Goal: Information Seeking & Learning: Learn about a topic

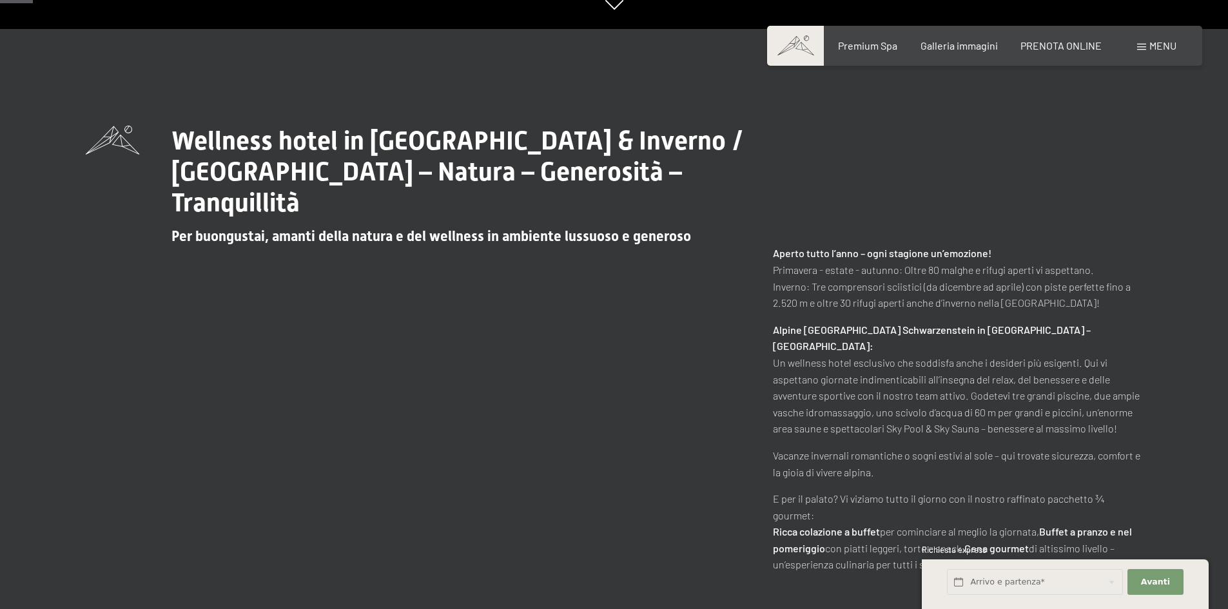
scroll to position [193, 0]
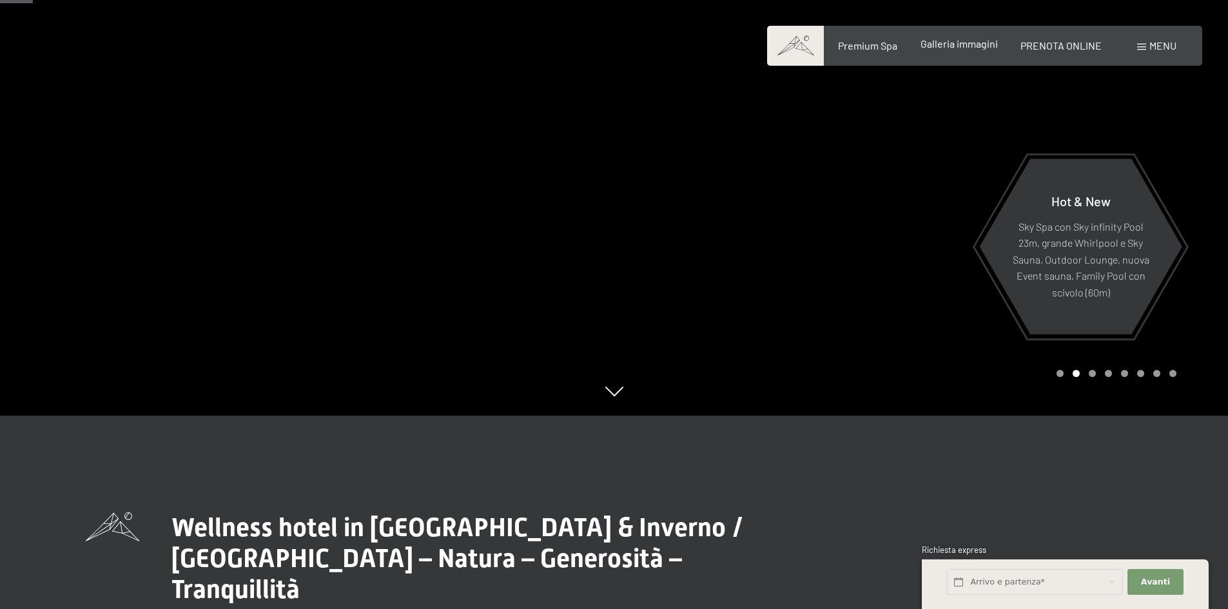
click at [952, 40] on span "Galleria immagini" at bounding box center [959, 43] width 77 height 12
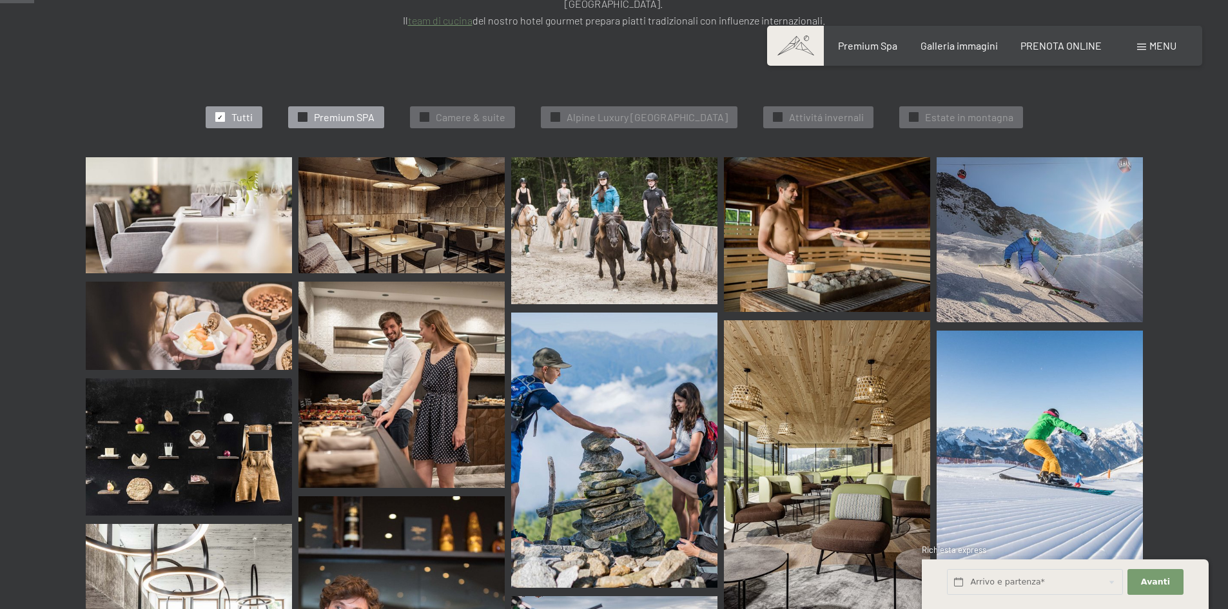
click at [346, 106] on div "✓ Premium SPA" at bounding box center [336, 117] width 96 height 22
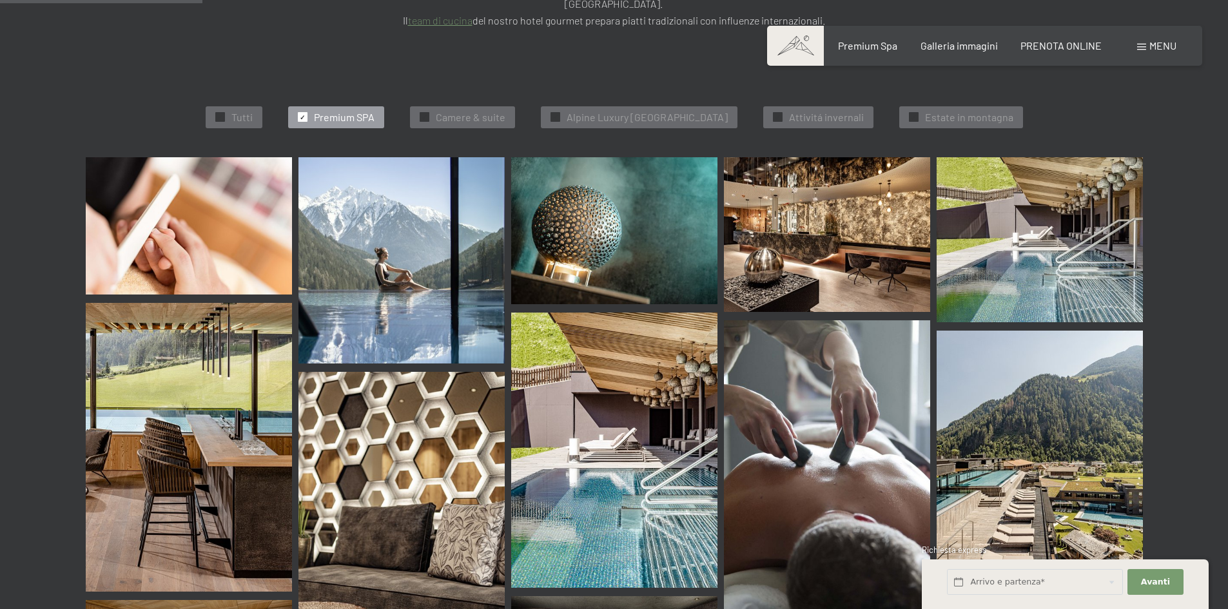
scroll to position [387, 0]
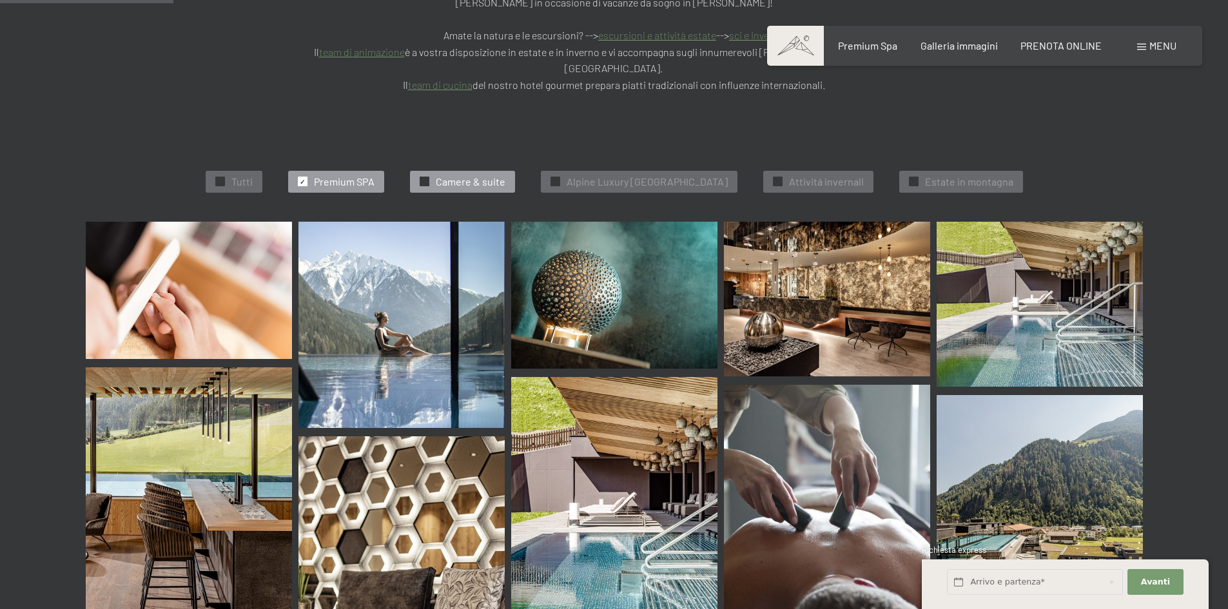
click at [474, 175] on span "Camere & suite" at bounding box center [471, 182] width 70 height 14
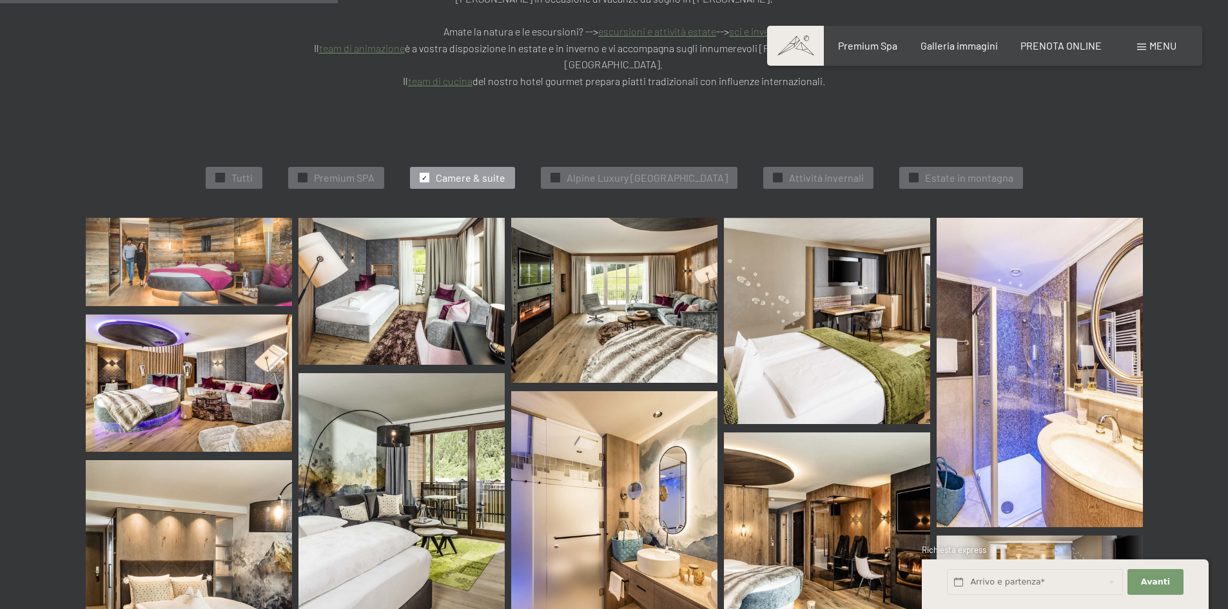
scroll to position [584, 0]
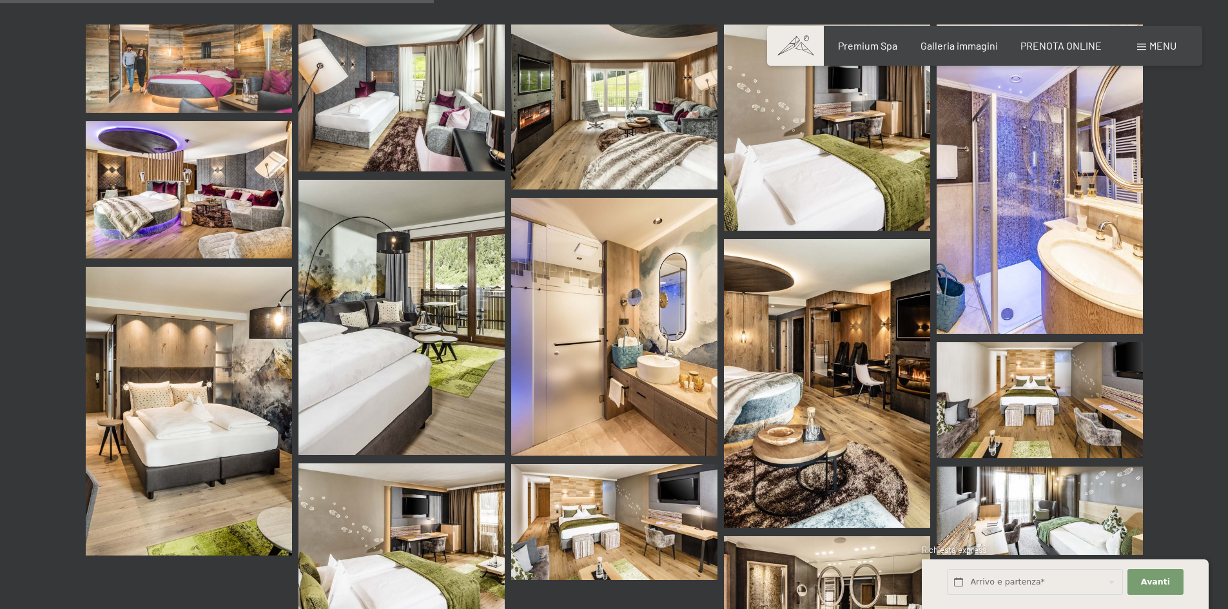
click at [772, 289] on img at bounding box center [827, 383] width 206 height 289
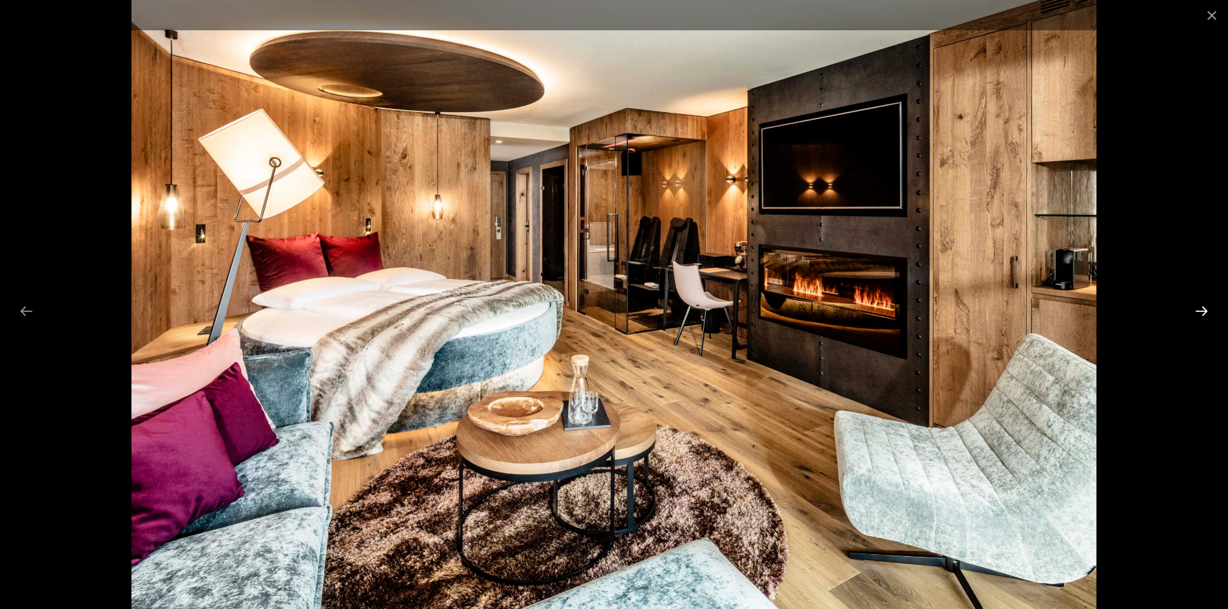
click at [1209, 311] on button "Next slide" at bounding box center [1201, 310] width 27 height 25
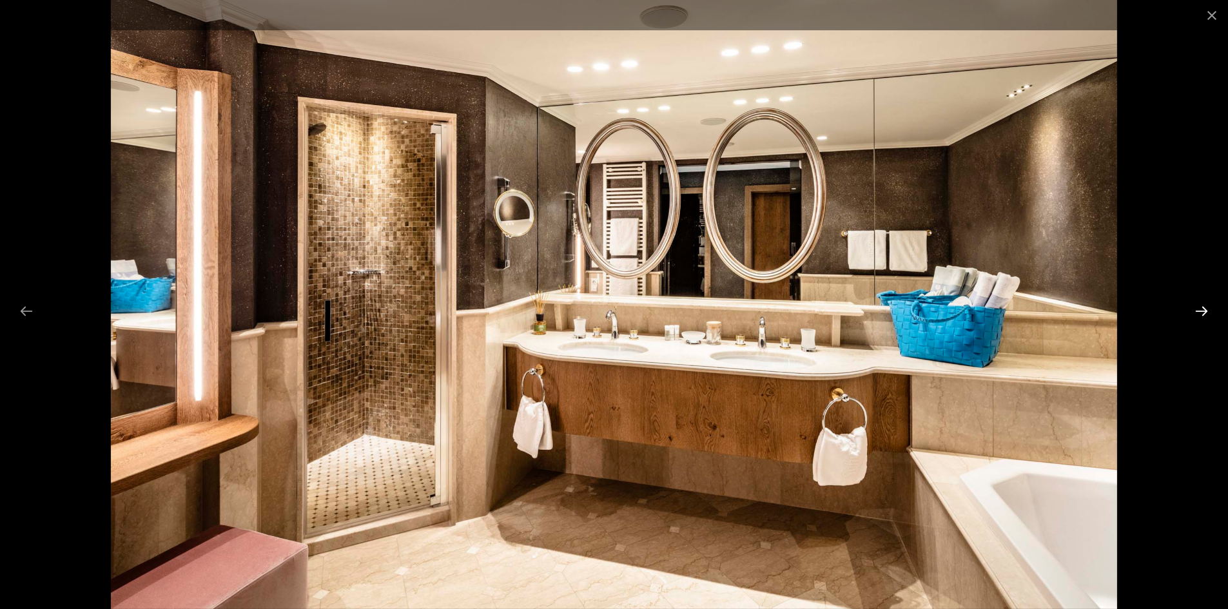
click at [1209, 311] on button "Next slide" at bounding box center [1201, 310] width 27 height 25
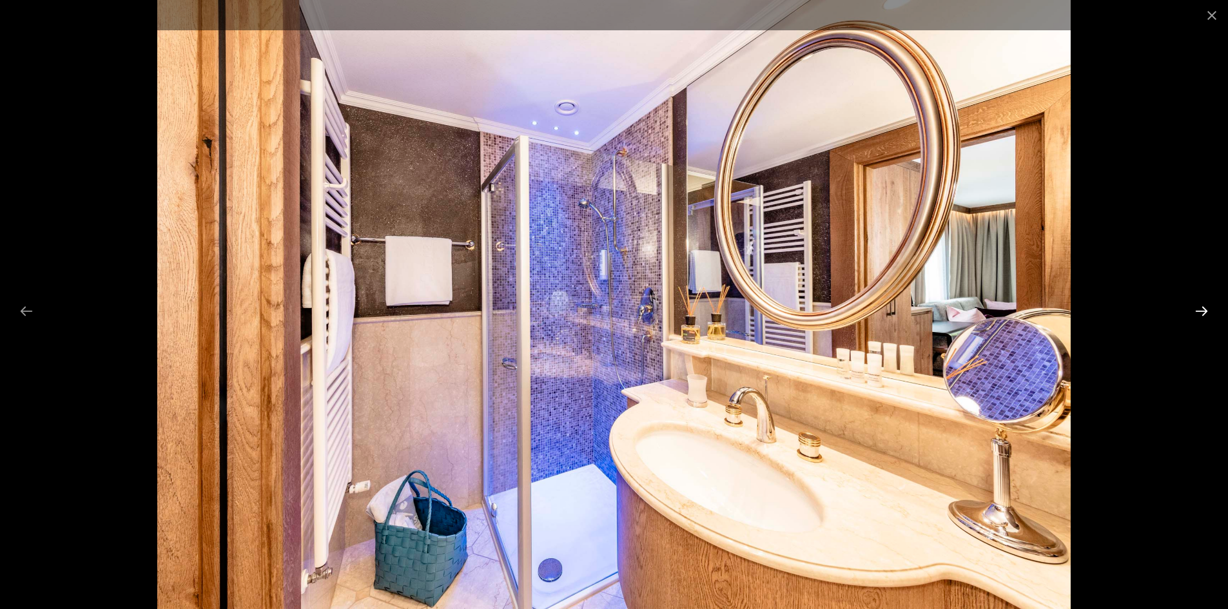
click at [1209, 311] on button "Next slide" at bounding box center [1201, 310] width 27 height 25
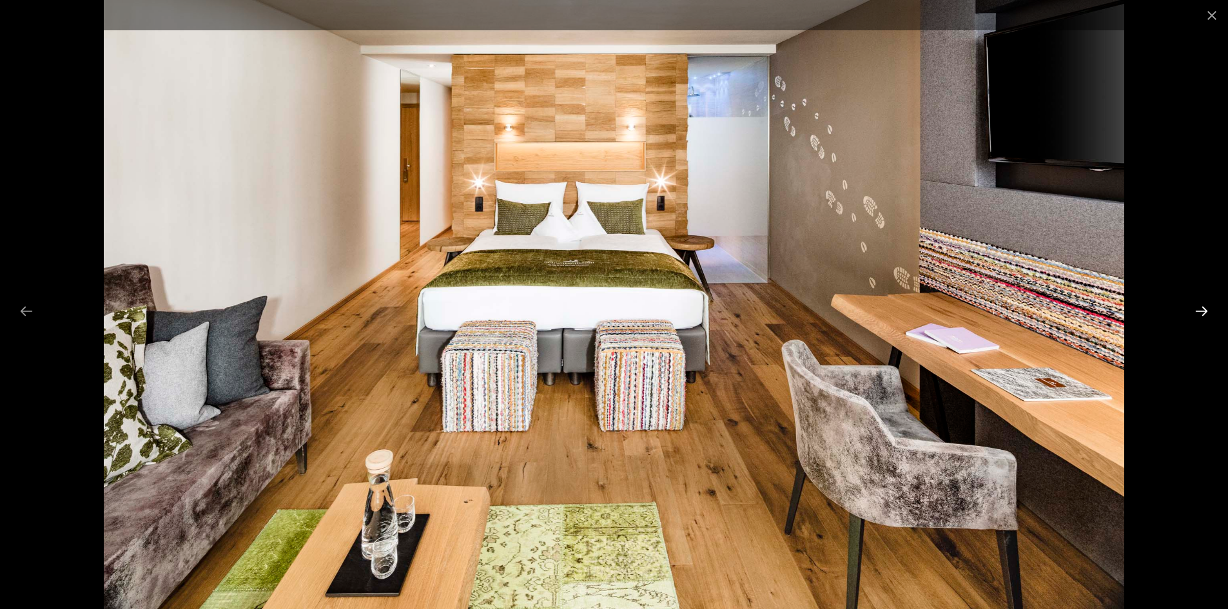
click at [1209, 311] on button "Next slide" at bounding box center [1201, 310] width 27 height 25
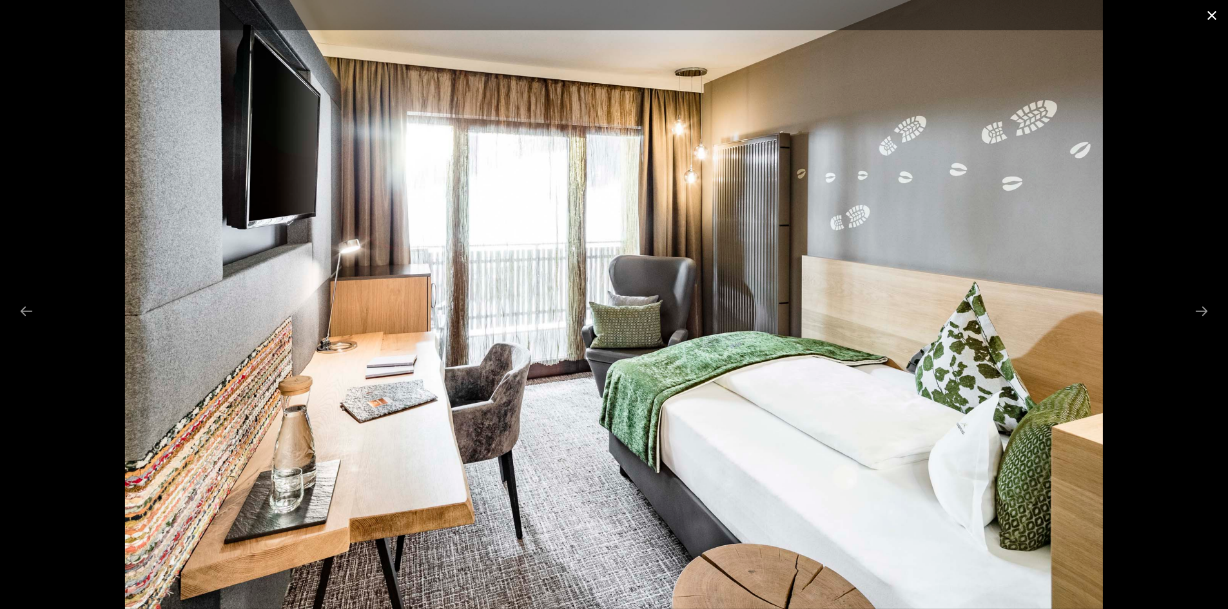
click at [1220, 14] on button "Close gallery" at bounding box center [1212, 15] width 32 height 30
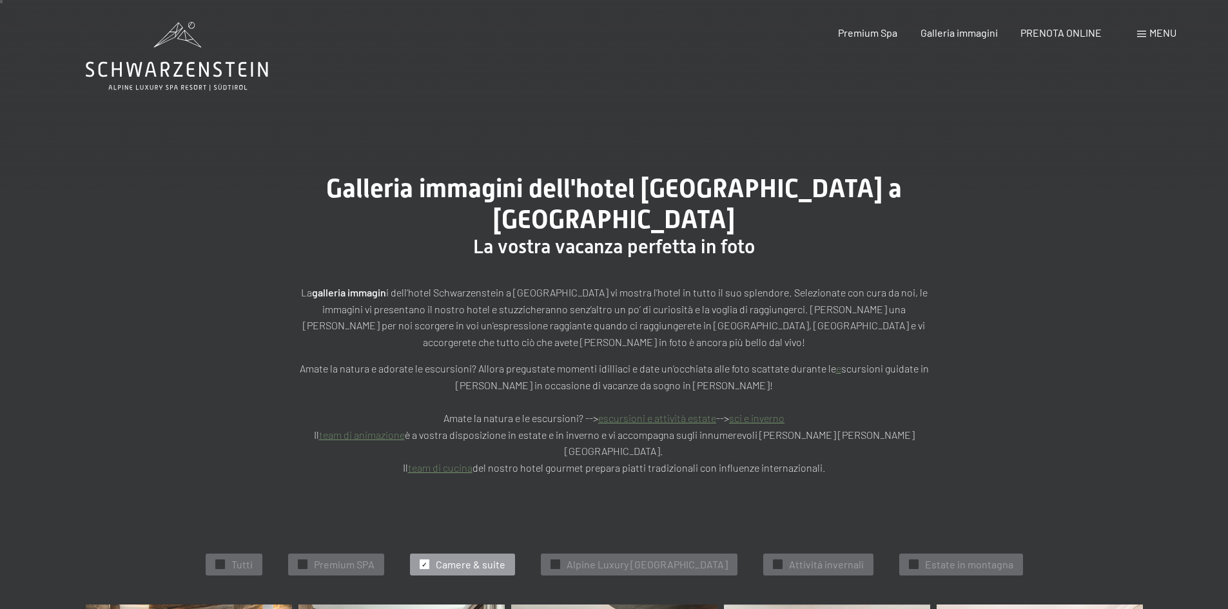
scroll to position [391, 0]
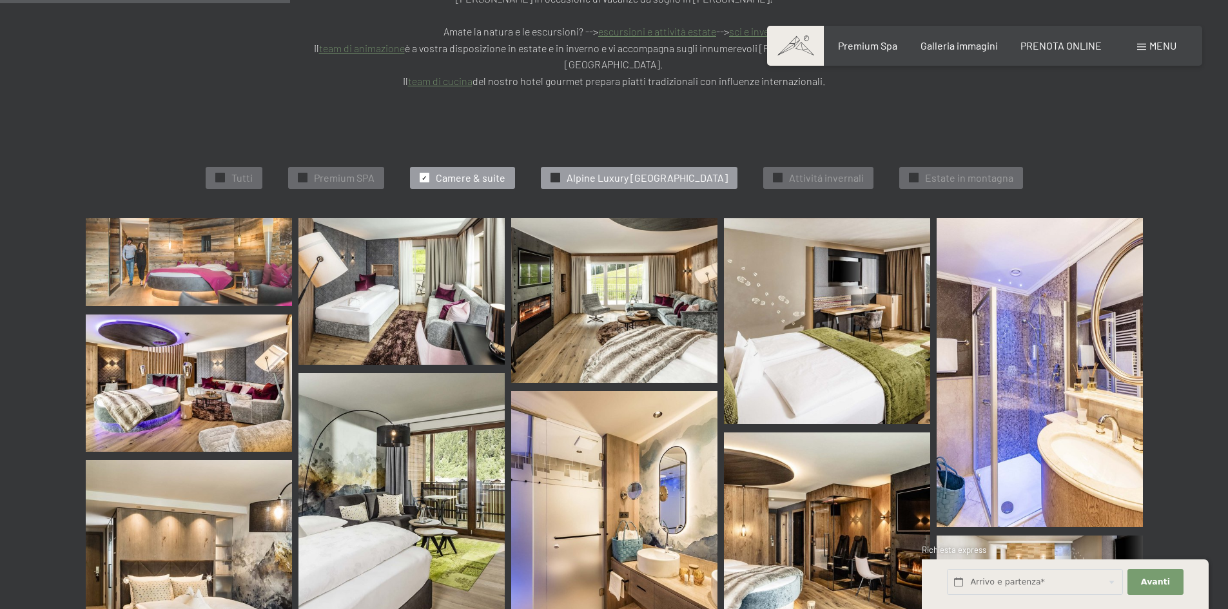
click at [614, 171] on span "Alpine Luxury [GEOGRAPHIC_DATA]" at bounding box center [647, 178] width 161 height 14
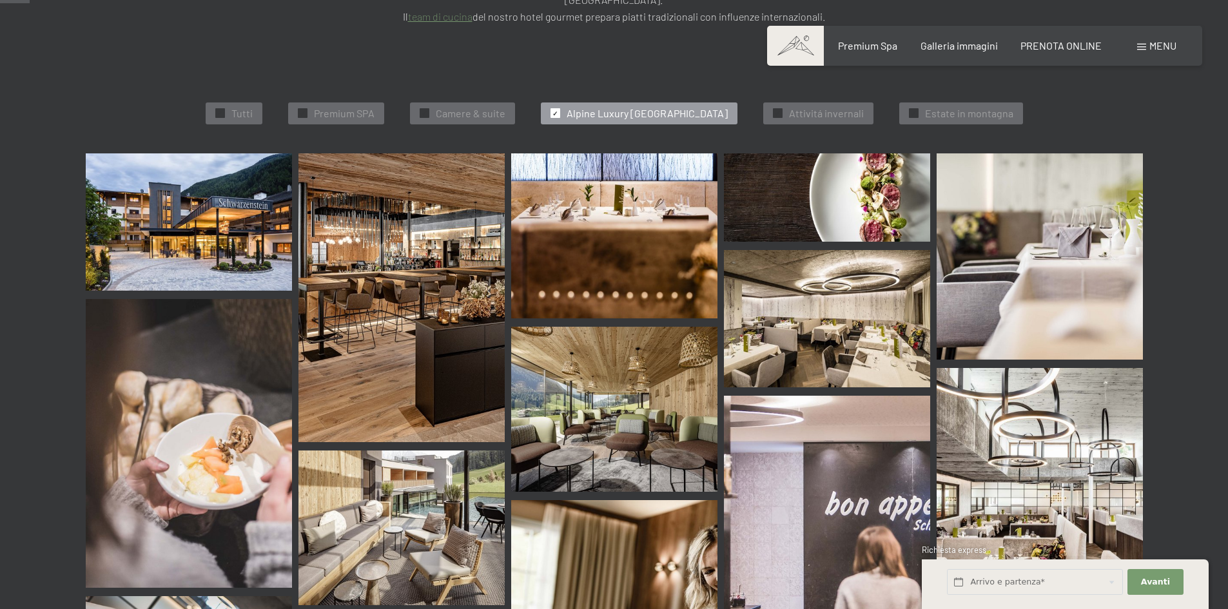
scroll to position [4, 0]
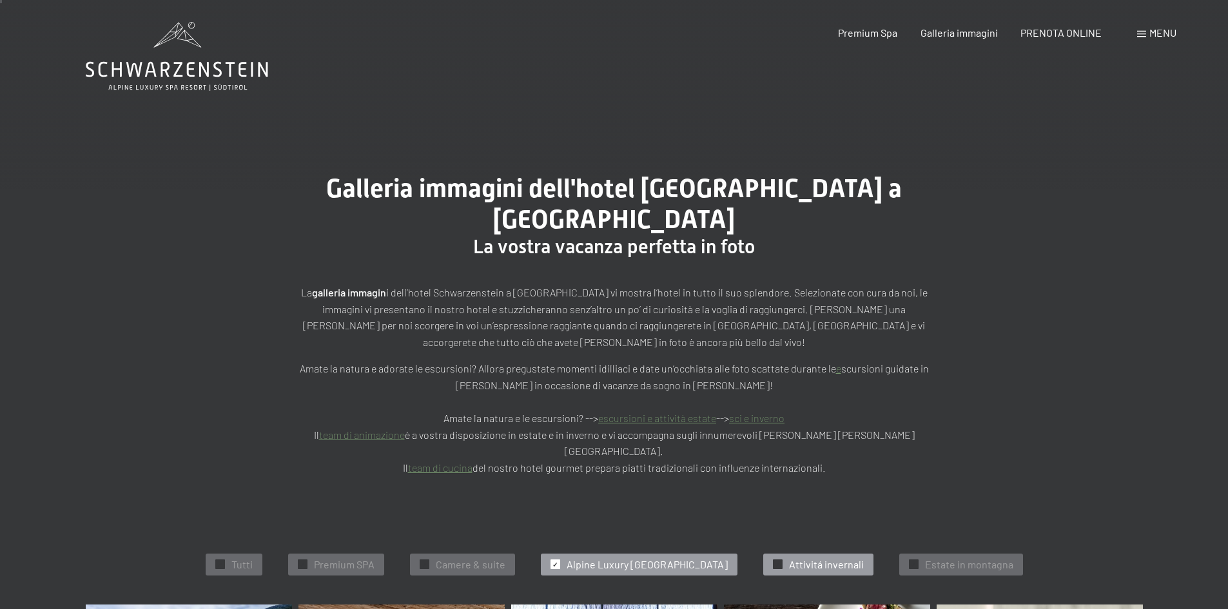
click at [813, 558] on span "Attivitá invernali" at bounding box center [826, 565] width 75 height 14
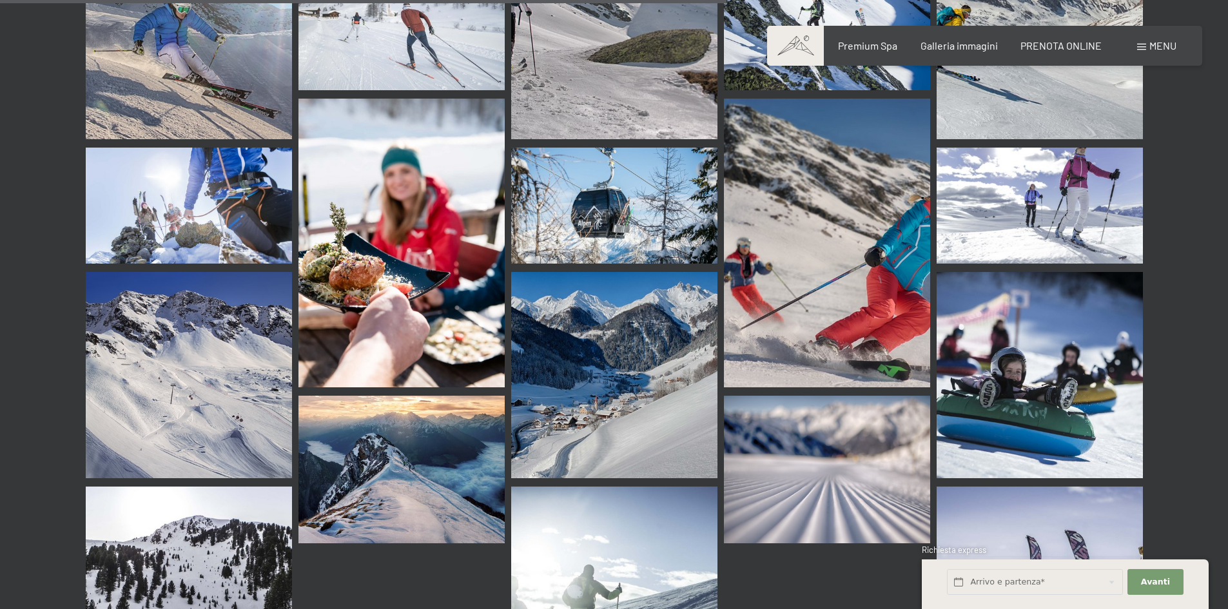
scroll to position [1035, 0]
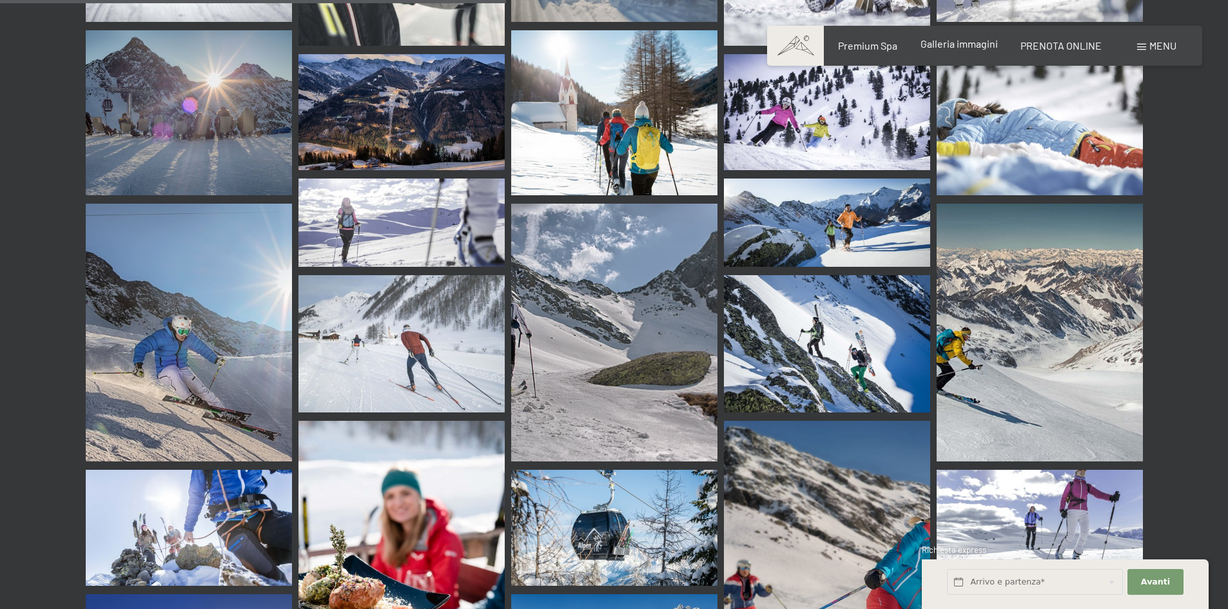
click at [941, 49] on span "Galleria immagini" at bounding box center [959, 43] width 77 height 12
